Goal: Check status

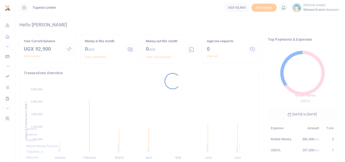
scroll to position [68, 65]
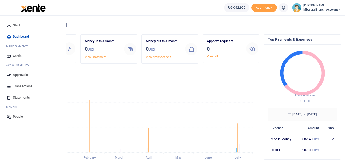
click at [18, 98] on span "Statements" at bounding box center [21, 97] width 17 height 5
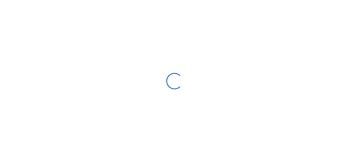
select select "ALL"
type input "07/16/2025 - 08/14/2025"
